Goal: Task Accomplishment & Management: Manage account settings

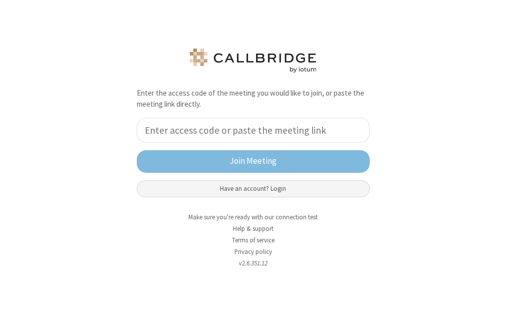
click at [262, 185] on button "Have an account? Login" at bounding box center [253, 188] width 233 height 17
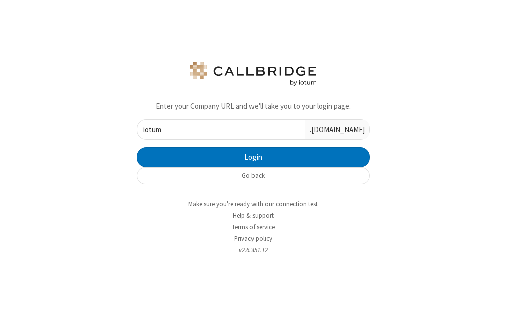
type input "iotum"
click at [137, 147] on button "Login" at bounding box center [253, 157] width 233 height 20
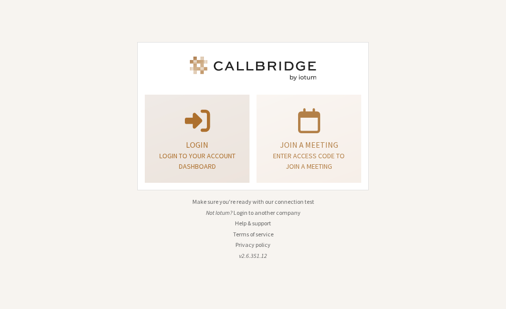
click at [238, 137] on div "Login Login to your account dashboard" at bounding box center [197, 139] width 94 height 81
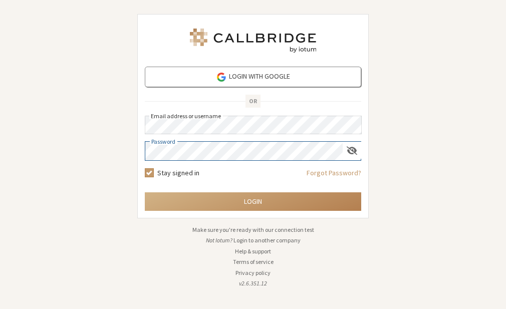
click at [145, 192] on button "Login" at bounding box center [253, 201] width 216 height 19
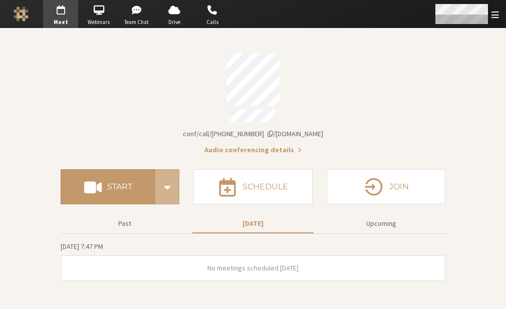
click at [491, 13] on span "Open menu" at bounding box center [495, 15] width 8 height 10
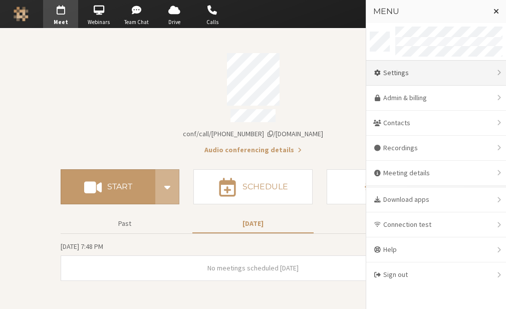
click at [435, 77] on div "Settings" at bounding box center [436, 73] width 140 height 25
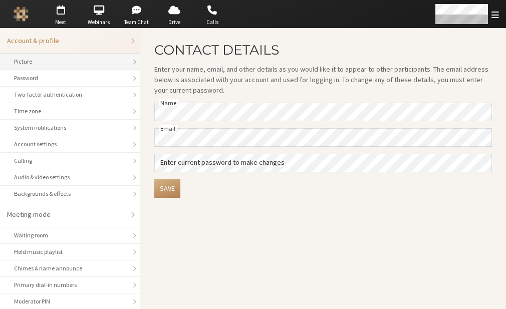
click at [64, 66] on li "Picture" at bounding box center [70, 62] width 140 height 17
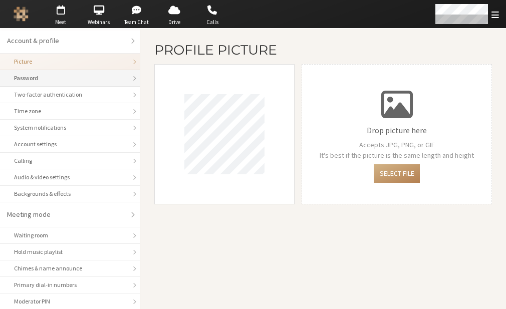
click at [63, 79] on div "Password" at bounding box center [70, 78] width 112 height 9
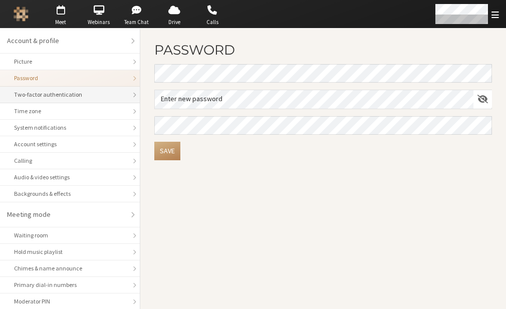
click at [62, 94] on div "Two-factor authentication" at bounding box center [70, 94] width 112 height 9
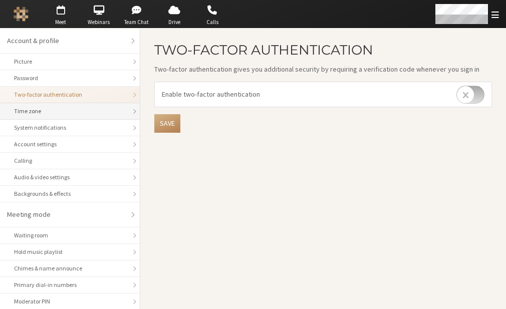
click at [62, 109] on div "Time zone" at bounding box center [70, 111] width 112 height 9
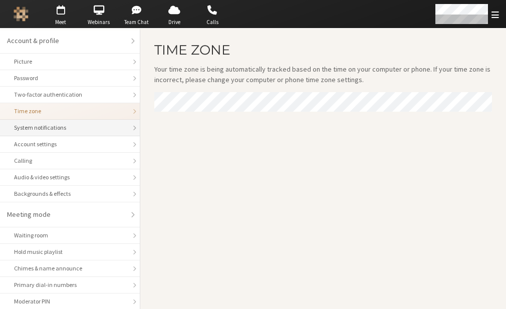
click at [69, 129] on div "System notifications" at bounding box center [70, 127] width 112 height 9
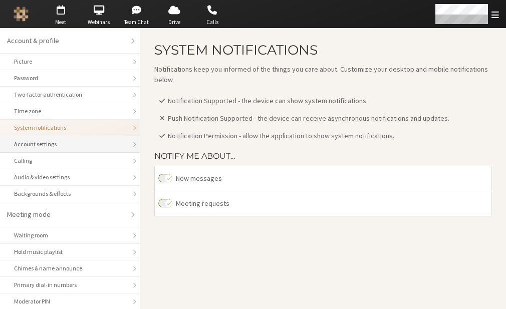
click at [57, 140] on div "Account settings" at bounding box center [70, 144] width 112 height 9
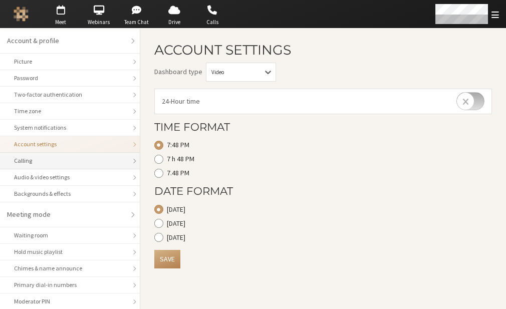
click at [47, 165] on li "Calling" at bounding box center [70, 161] width 140 height 17
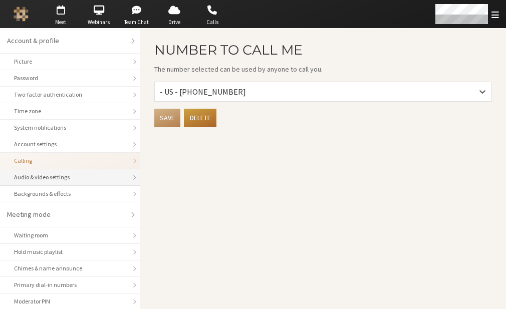
click at [47, 181] on li "Audio & video settings" at bounding box center [70, 177] width 140 height 17
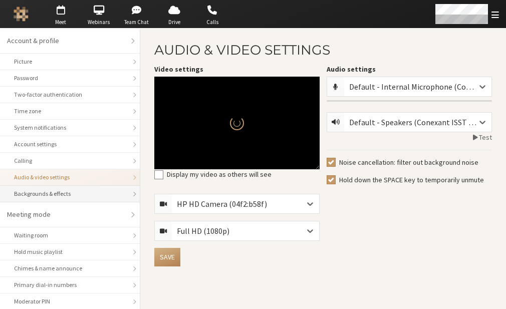
click at [47, 198] on li "Backgrounds & effects" at bounding box center [70, 194] width 140 height 17
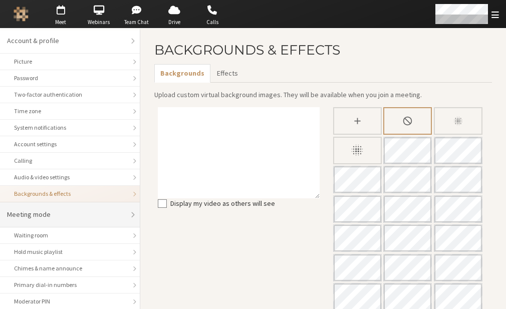
click at [50, 221] on li "Meeting mode" at bounding box center [70, 214] width 140 height 25
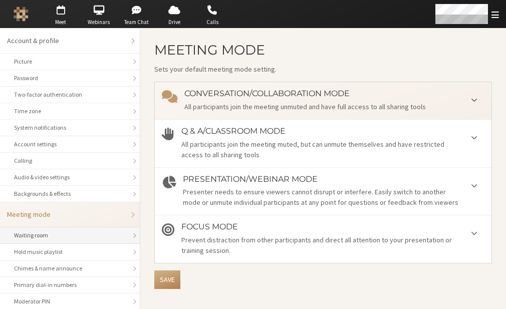
click at [56, 241] on li "Waiting room" at bounding box center [70, 235] width 140 height 17
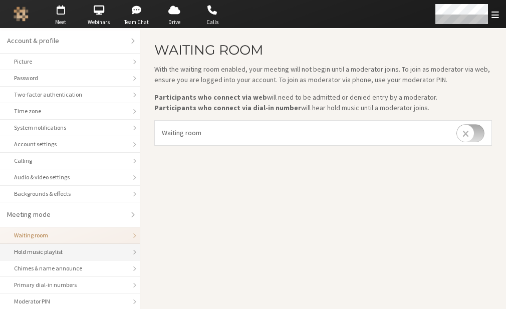
click at [56, 247] on div "Hold music playlist" at bounding box center [70, 251] width 112 height 9
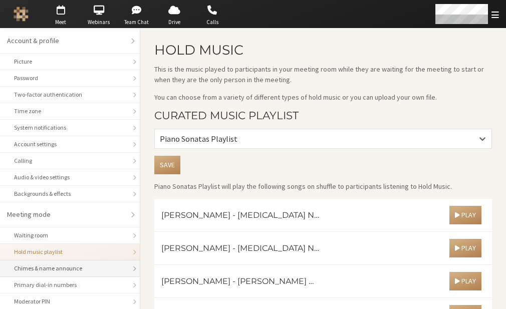
click at [47, 264] on div "Chimes & name announce" at bounding box center [70, 268] width 112 height 9
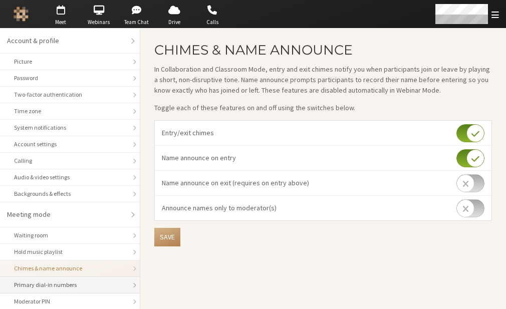
click at [44, 280] on div "Primary dial-in numbers" at bounding box center [70, 284] width 112 height 9
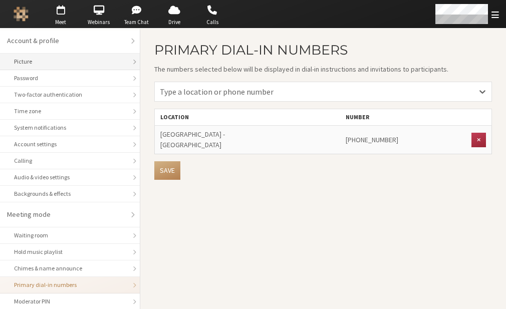
click at [41, 57] on div "Picture" at bounding box center [70, 61] width 112 height 9
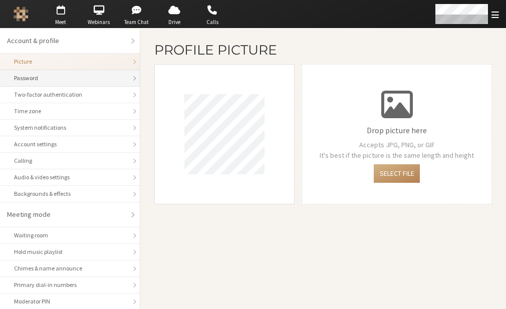
click at [47, 76] on div "Password" at bounding box center [70, 78] width 112 height 9
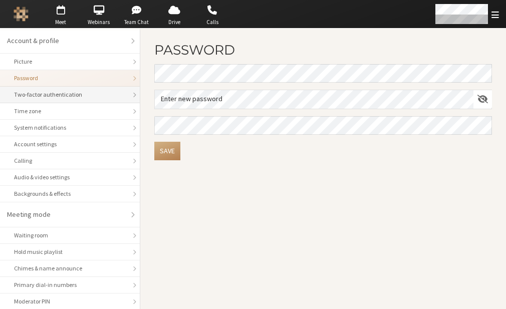
click at [48, 99] on li "Two-factor authentication" at bounding box center [70, 95] width 140 height 17
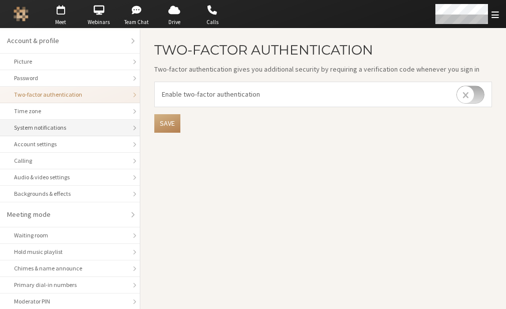
click at [44, 120] on li "System notifications" at bounding box center [70, 128] width 140 height 17
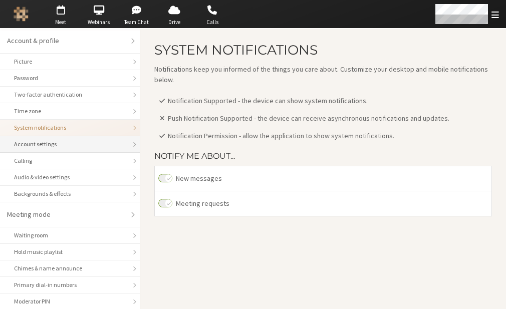
click at [47, 141] on div "Account settings" at bounding box center [70, 144] width 112 height 9
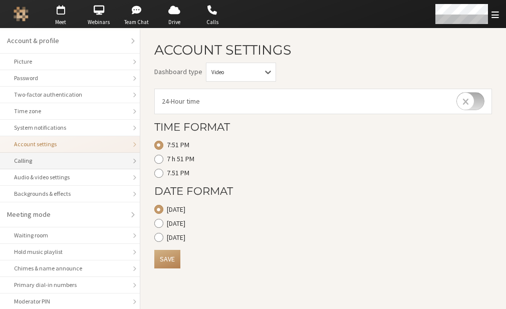
click at [49, 153] on li "Calling" at bounding box center [70, 161] width 140 height 17
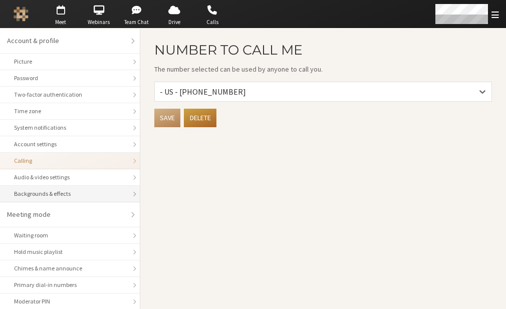
click at [52, 186] on li "Backgrounds & effects" at bounding box center [70, 194] width 140 height 17
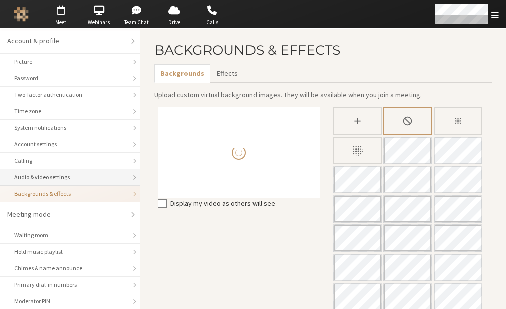
click at [50, 174] on div "Audio & video settings" at bounding box center [70, 177] width 112 height 9
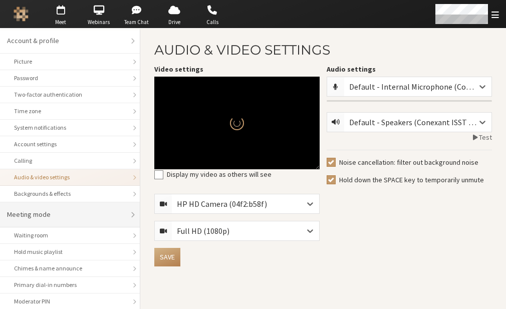
click at [61, 209] on div "Meeting mode" at bounding box center [66, 214] width 119 height 11
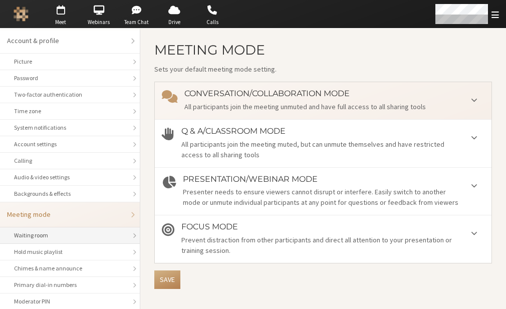
click at [65, 237] on div "Waiting room" at bounding box center [70, 235] width 112 height 9
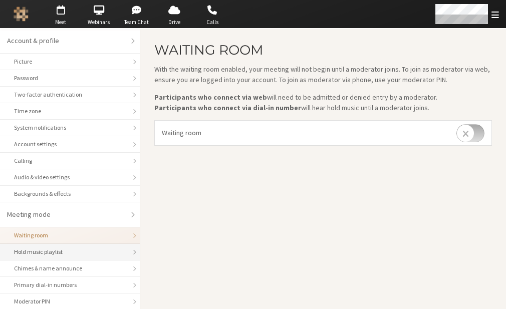
click at [66, 254] on li "Hold music playlist" at bounding box center [70, 252] width 140 height 17
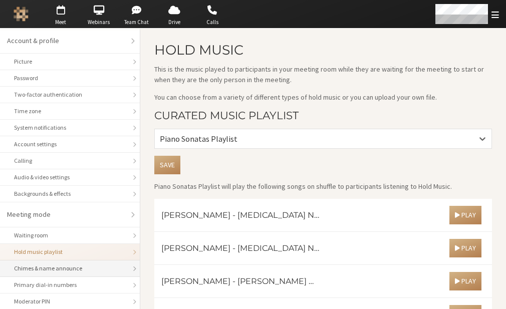
click at [68, 273] on li "Chimes & name announce" at bounding box center [70, 268] width 140 height 17
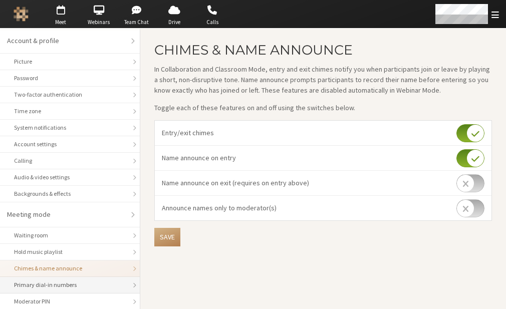
click at [68, 286] on div "Primary dial-in numbers" at bounding box center [70, 284] width 112 height 9
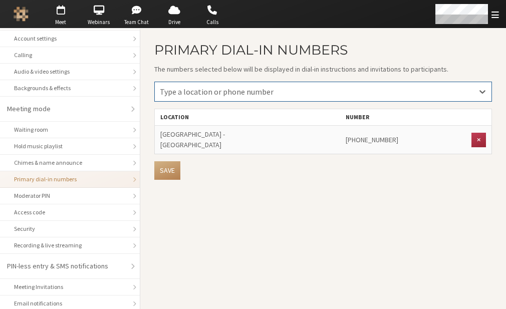
scroll to position [123, 0]
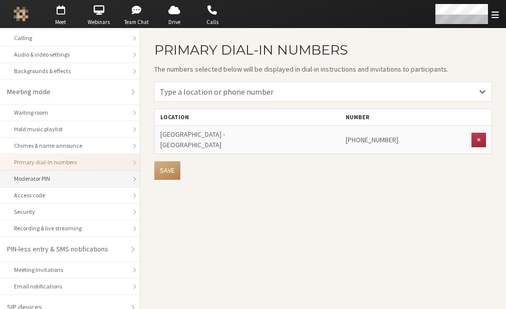
click at [55, 181] on li "Moderator PIN" at bounding box center [70, 179] width 140 height 17
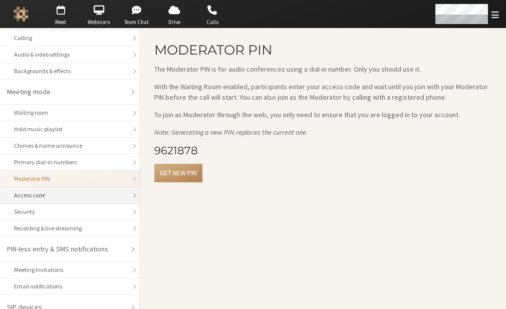
click at [55, 191] on div "Access code" at bounding box center [70, 195] width 112 height 9
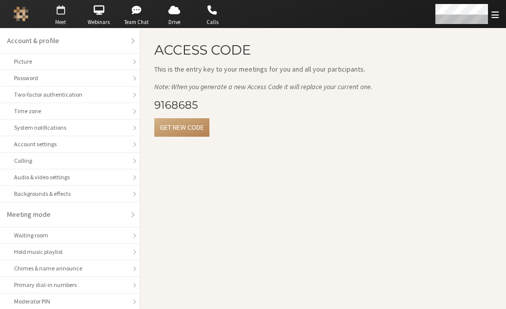
click at [61, 8] on span "button" at bounding box center [60, 10] width 35 height 16
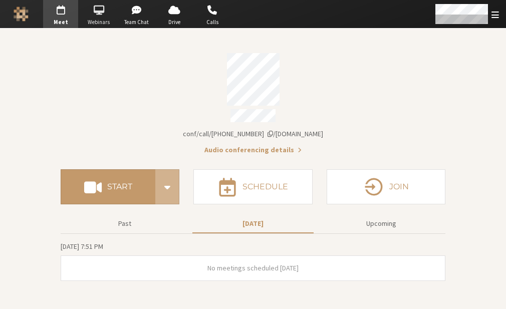
click at [93, 9] on span "button" at bounding box center [98, 10] width 35 height 16
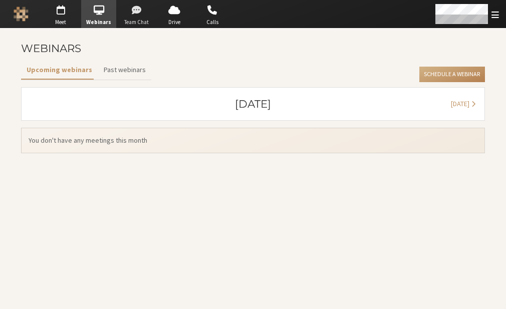
click at [137, 17] on span "button" at bounding box center [136, 10] width 35 height 16
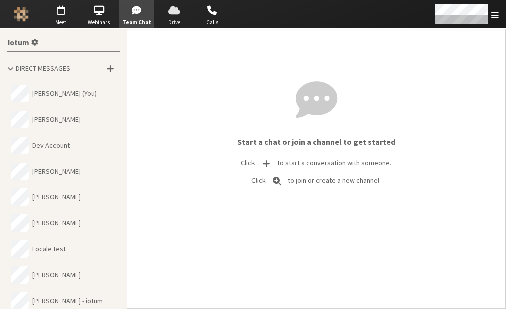
click at [178, 15] on span "button" at bounding box center [174, 10] width 35 height 16
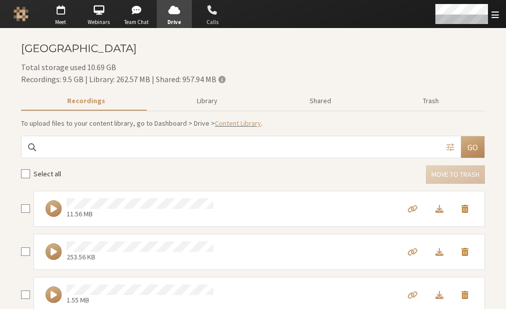
click at [207, 22] on span "Calls" at bounding box center [212, 22] width 35 height 9
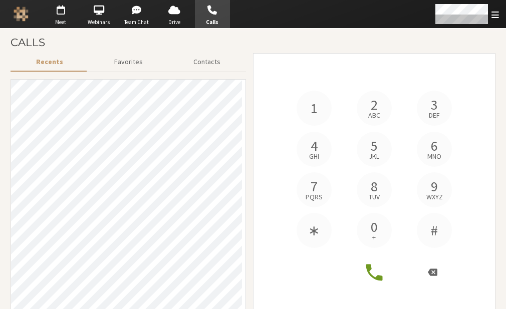
click at [314, 171] on div "1 2 abc 3 def 4 ghi 5 jkl 6 mno 7 pqrs 8 tuv 9 wxyz ∗ 0 + #" at bounding box center [373, 169] width 175 height 157
